Goal: Task Accomplishment & Management: Manage account settings

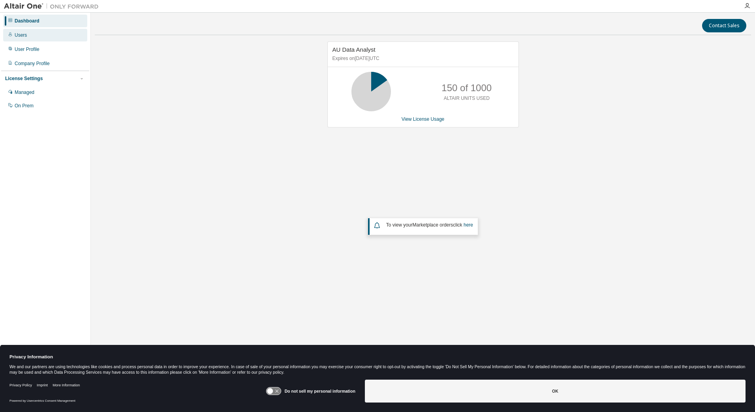
click at [28, 33] on div "Users" at bounding box center [45, 35] width 84 height 13
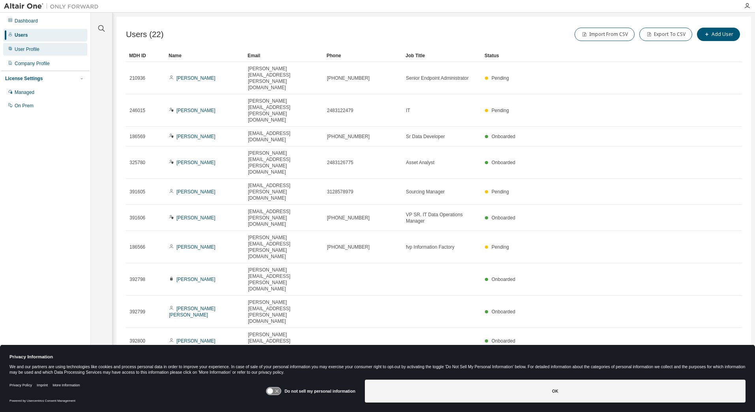
click at [37, 54] on div "User Profile" at bounding box center [45, 49] width 84 height 13
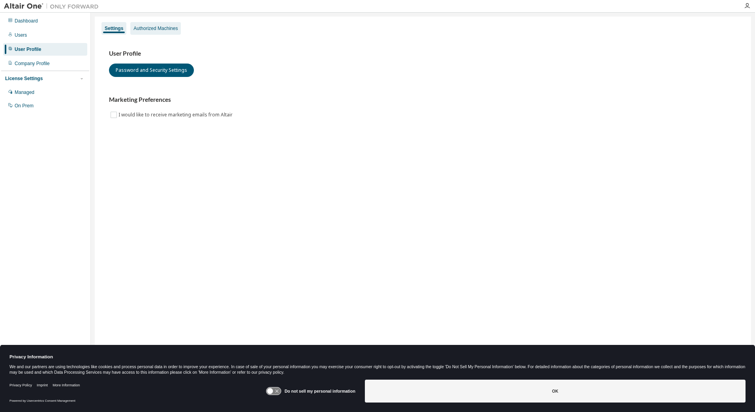
click at [151, 30] on div "Authorized Machines" at bounding box center [156, 28] width 44 height 6
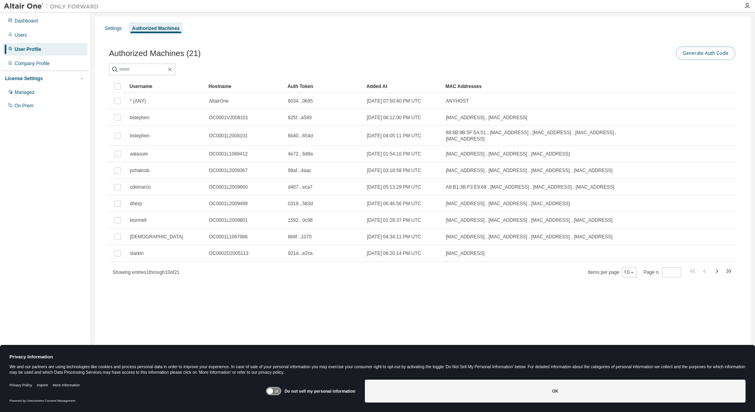
click at [707, 53] on button "Generate Auth Code" at bounding box center [705, 53] width 59 height 13
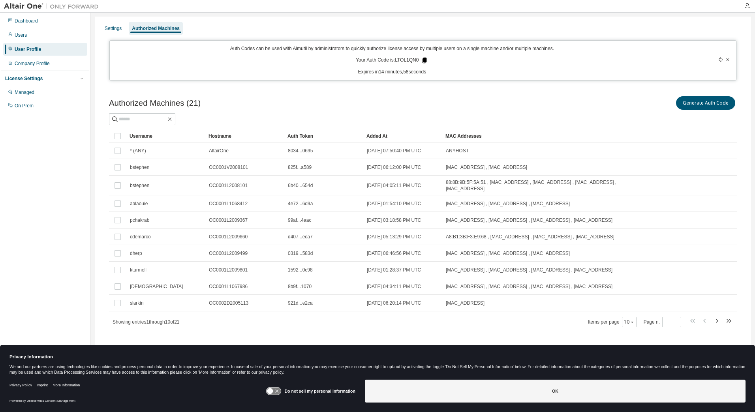
click at [425, 60] on icon at bounding box center [425, 61] width 4 height 6
click at [436, 111] on div "Generate Auth Code" at bounding box center [580, 103] width 314 height 17
